Goal: Transaction & Acquisition: Purchase product/service

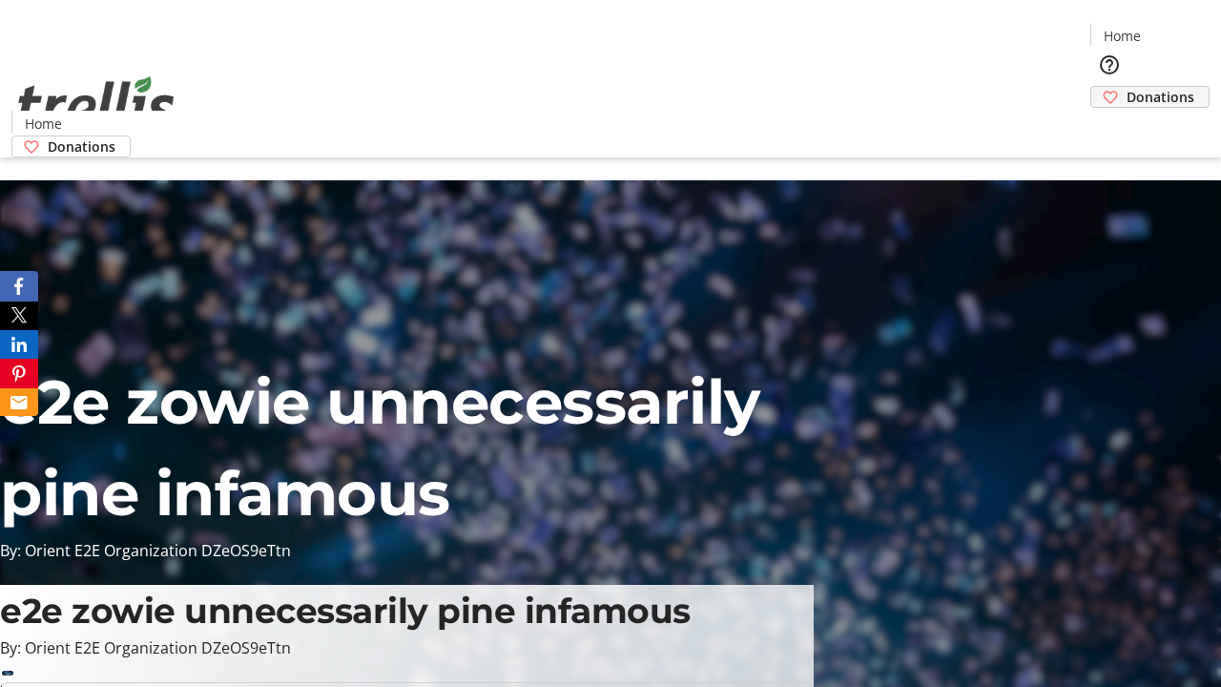
click at [1127, 87] on span "Donations" at bounding box center [1161, 97] width 68 height 20
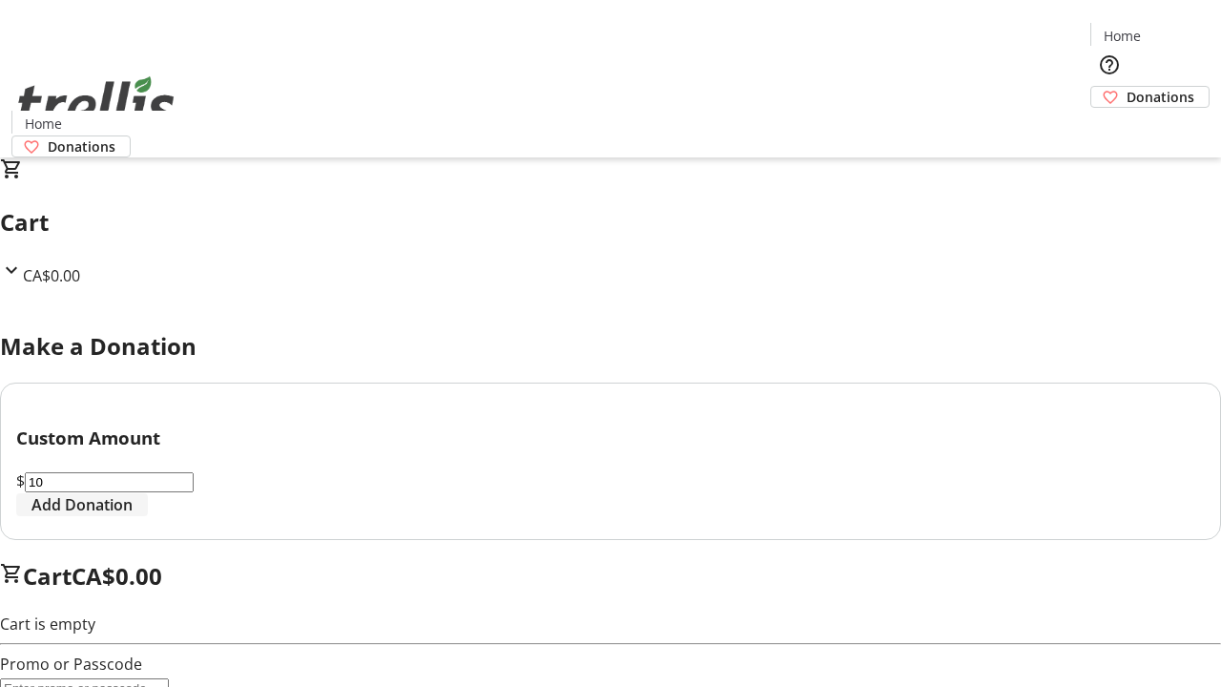
click at [133, 516] on span "Add Donation" at bounding box center [81, 504] width 101 height 23
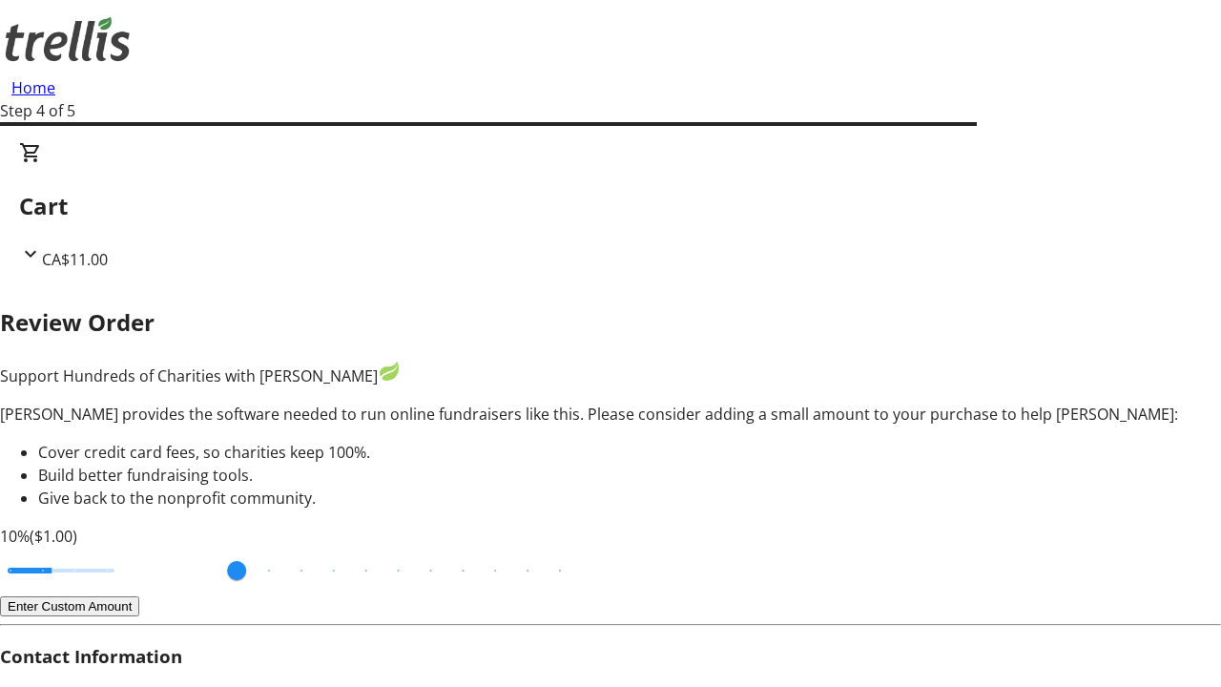
type input "3"
click at [129, 549] on input "Cover fees percentage" at bounding box center [61, 570] width 147 height 42
